Goal: Information Seeking & Learning: Get advice/opinions

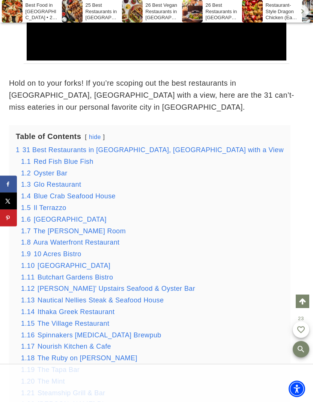
click at [112, 146] on span "31 Best Restaurants in [GEOGRAPHIC_DATA], [GEOGRAPHIC_DATA] with a View" at bounding box center [153, 150] width 261 height 8
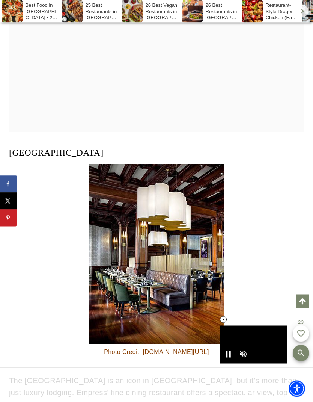
scroll to position [3454, 0]
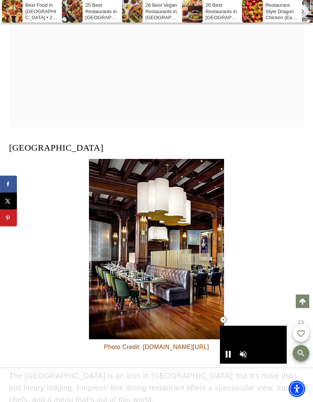
click at [198, 342] on figcaption "Photo Credit: [DOMAIN_NAME][URL]" at bounding box center [156, 347] width 135 height 10
click at [159, 342] on figcaption "Photo Credit: [DOMAIN_NAME][URL]" at bounding box center [156, 347] width 135 height 10
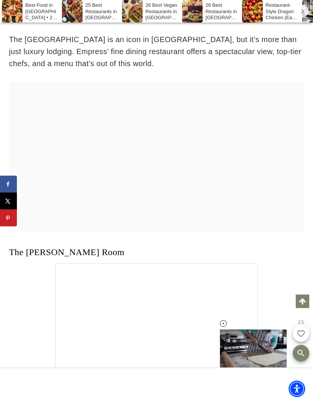
scroll to position [3785, 0]
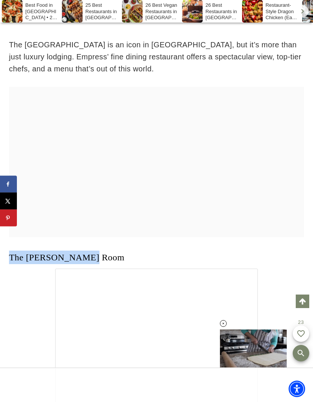
copy link "The [PERSON_NAME] Room"
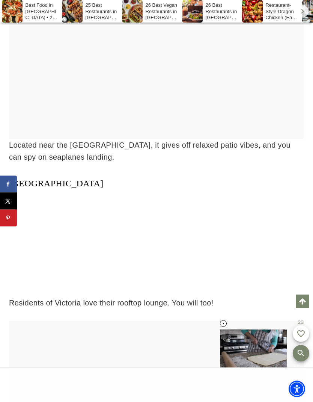
scroll to position [5455, 0]
click at [12, 178] on link "[GEOGRAPHIC_DATA]" at bounding box center [56, 183] width 95 height 10
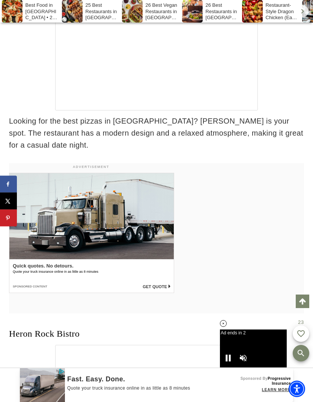
scroll to position [15736, 0]
